Goal: Transaction & Acquisition: Book appointment/travel/reservation

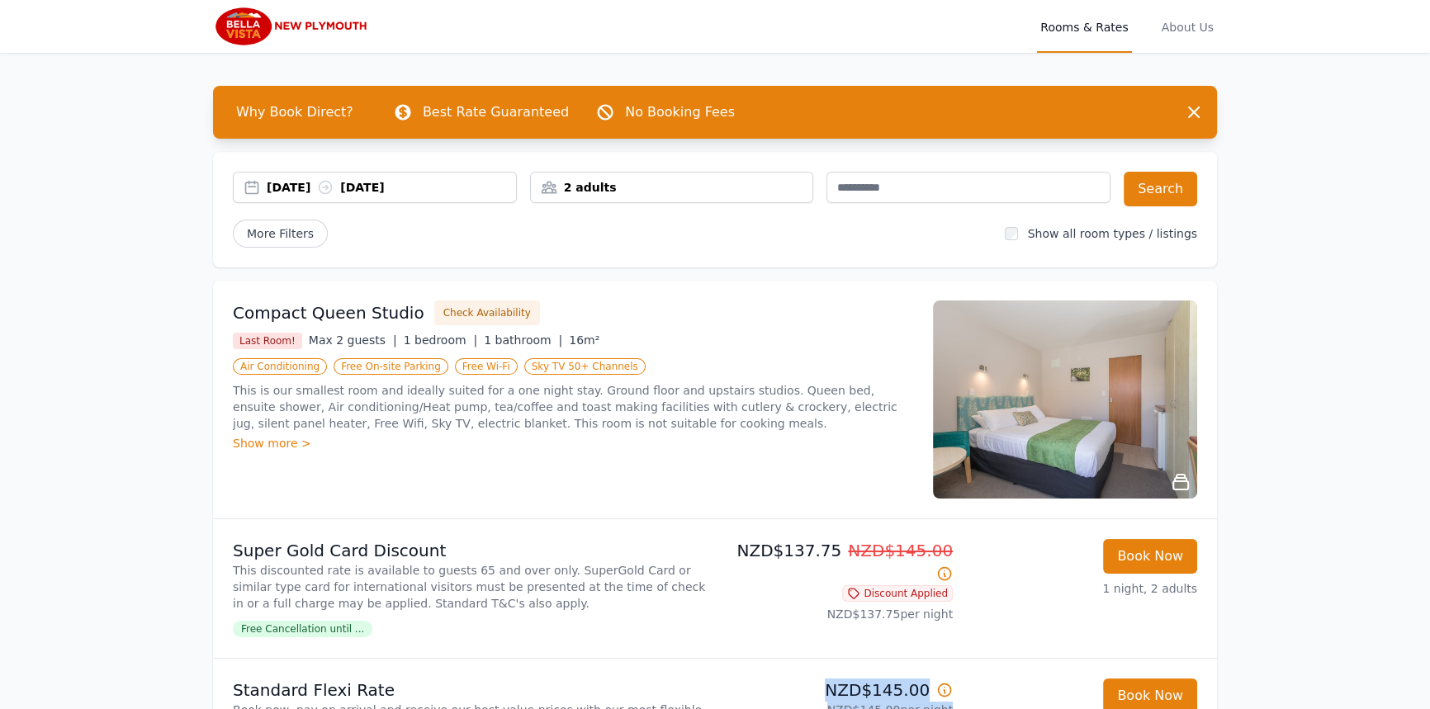
click at [248, 15] on img at bounding box center [292, 27] width 159 height 40
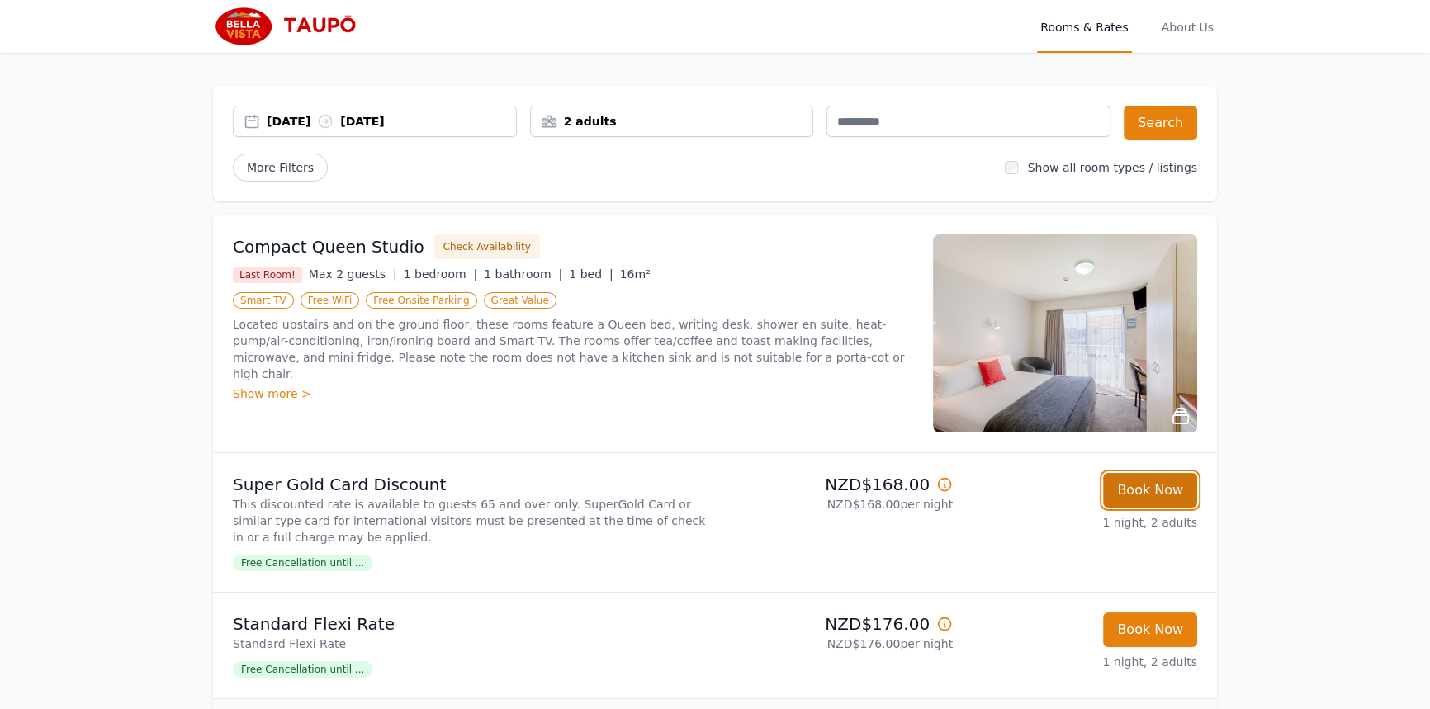
click at [1189, 488] on button "Book Now" at bounding box center [1150, 490] width 94 height 35
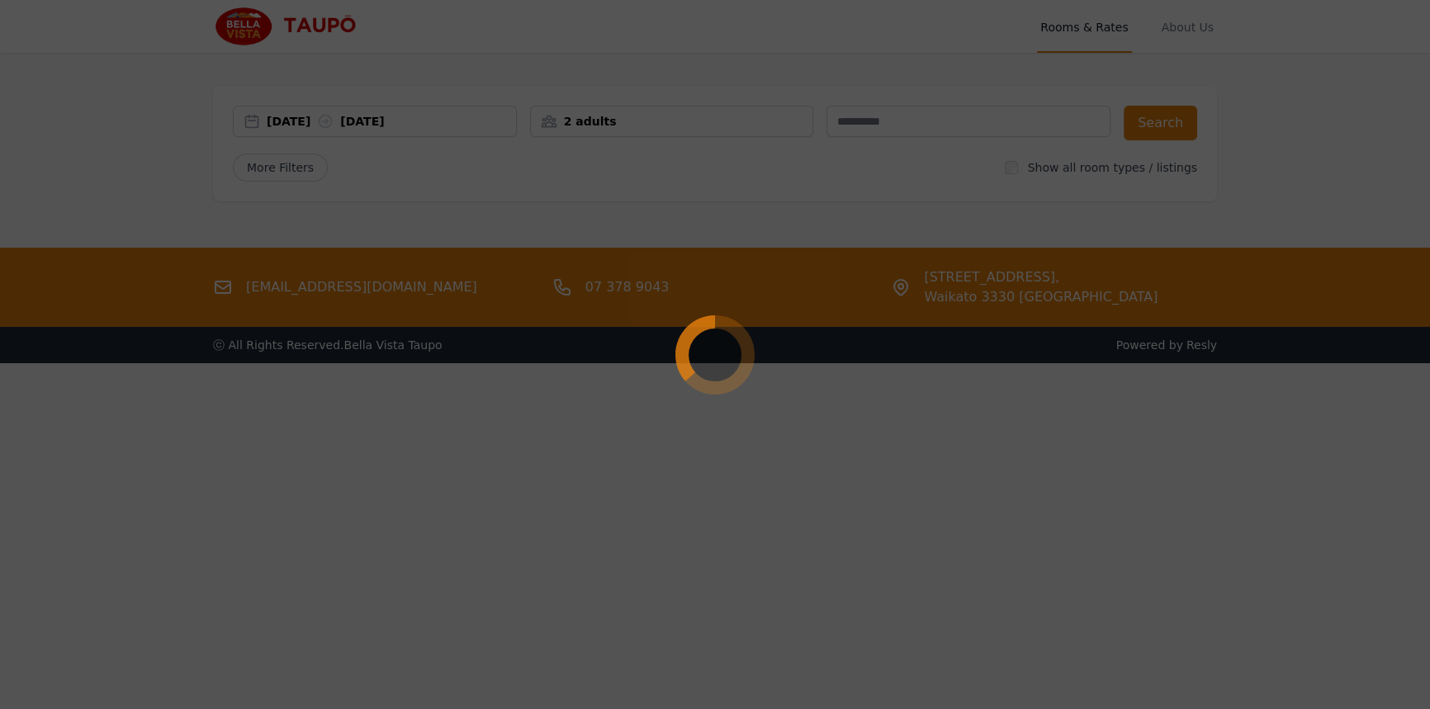
select select "**"
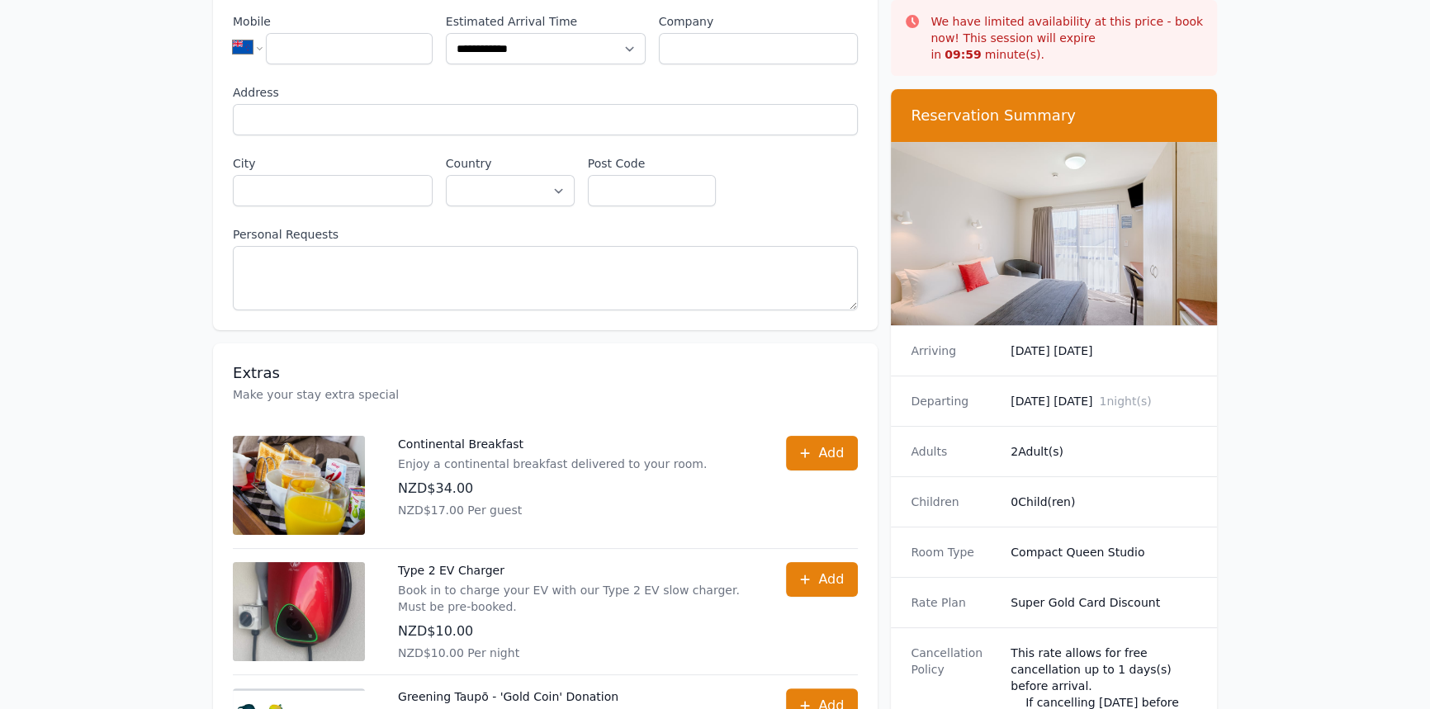
scroll to position [375, 0]
